Goal: Information Seeking & Learning: Learn about a topic

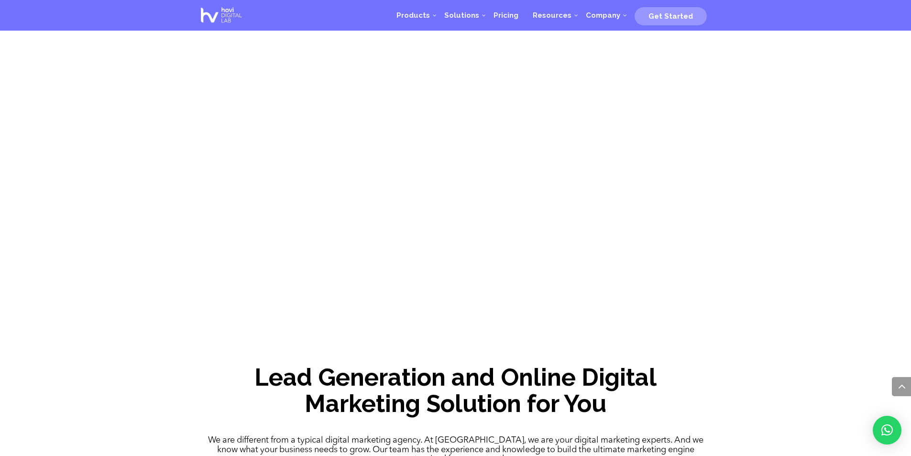
scroll to position [498, 0]
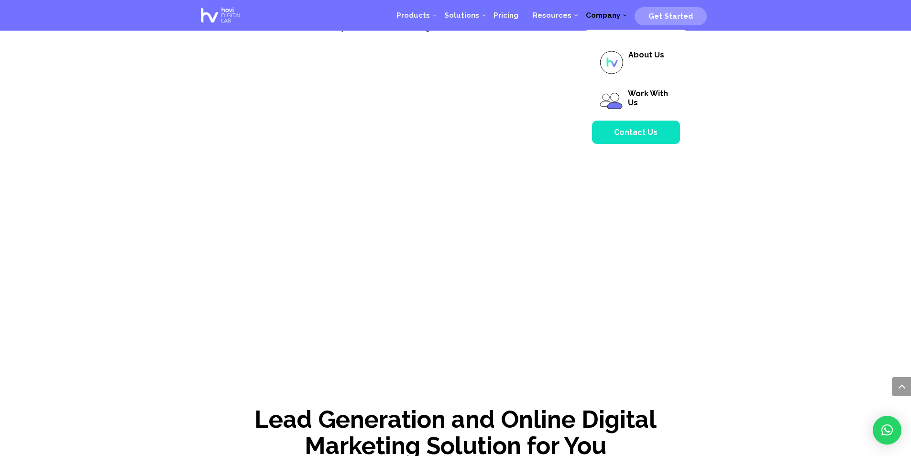
click at [621, 14] on span "Company" at bounding box center [603, 15] width 49 height 9
click at [644, 54] on span "About Us" at bounding box center [647, 54] width 36 height 9
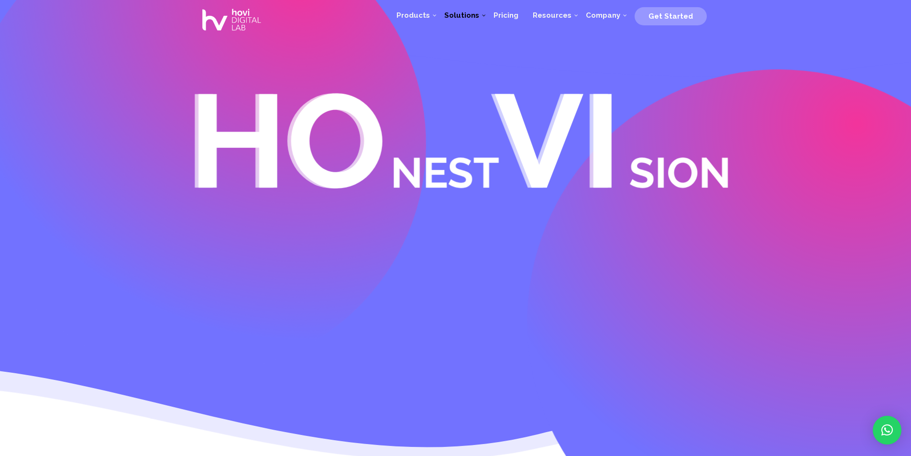
click at [788, 164] on circle at bounding box center [779, 321] width 504 height 504
click at [508, 13] on span "Pricing" at bounding box center [506, 15] width 25 height 9
